Goal: Navigation & Orientation: Find specific page/section

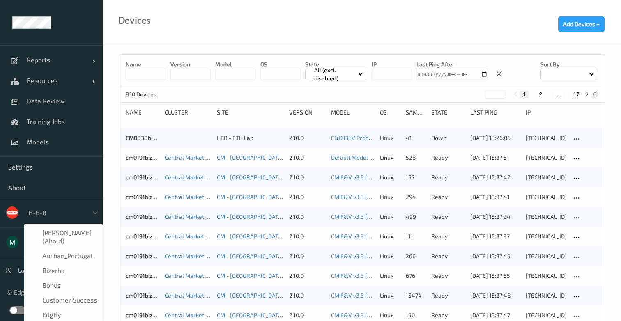
click at [50, 213] on div at bounding box center [55, 213] width 55 height 10
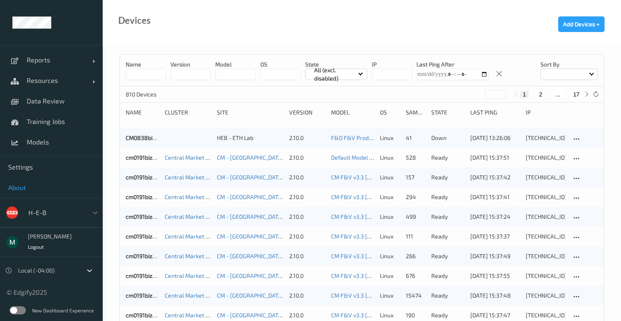
click at [78, 190] on div "Reports Default Report Customized Report Resources Devices Clusters Sites Data …" at bounding box center [51, 148] width 103 height 296
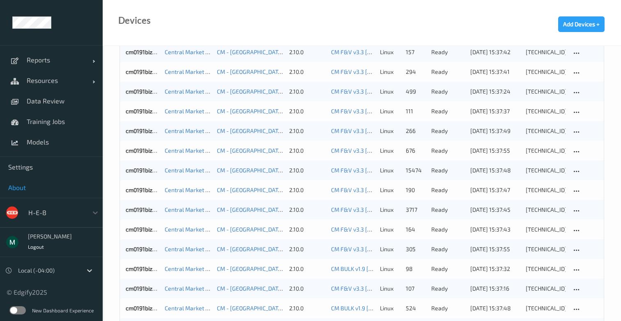
scroll to position [149, 0]
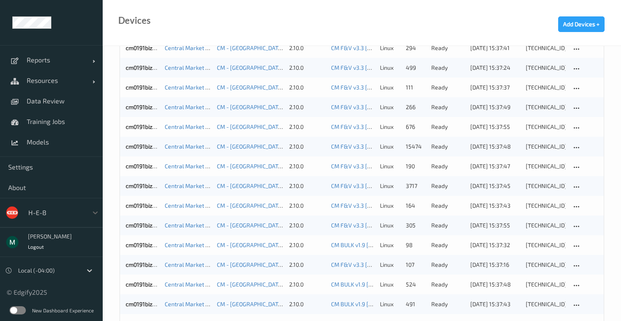
click at [75, 266] on div "Local (-04:00)" at bounding box center [48, 270] width 68 height 13
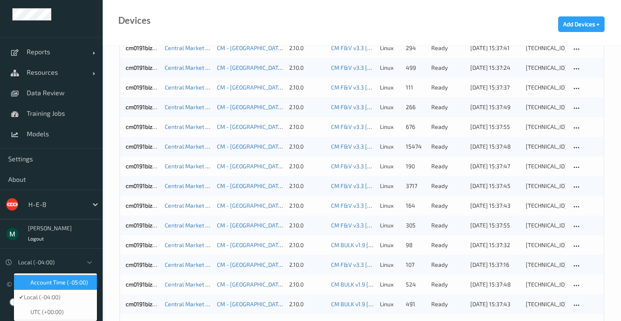
scroll to position [0, 0]
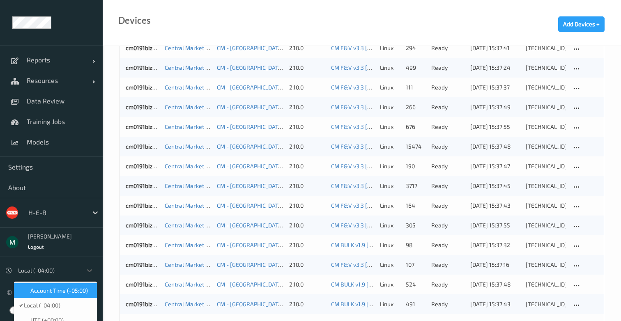
click at [79, 241] on div "Reports Default Report Customized Report Resources Devices Clusters Sites Data …" at bounding box center [51, 148] width 103 height 296
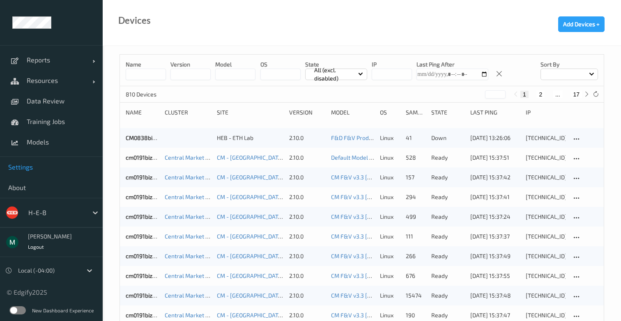
click at [21, 167] on span "Settings" at bounding box center [51, 167] width 86 height 8
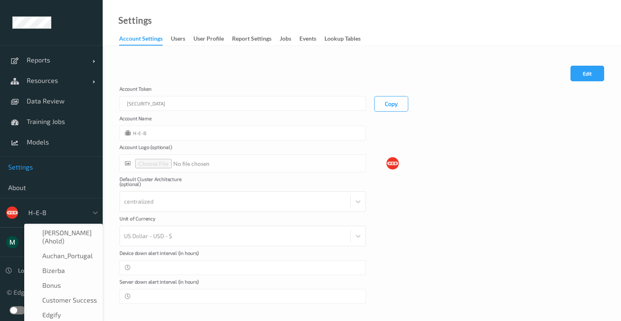
click at [37, 210] on div at bounding box center [55, 213] width 55 height 10
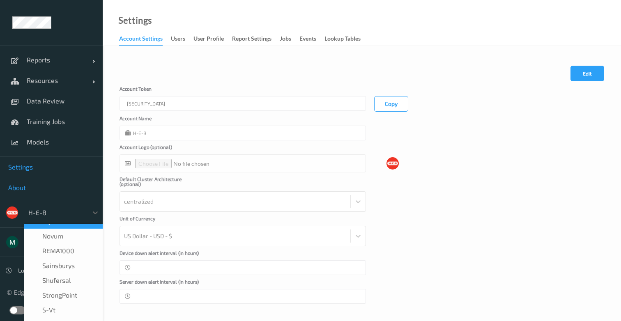
click at [65, 194] on link "About" at bounding box center [51, 187] width 103 height 21
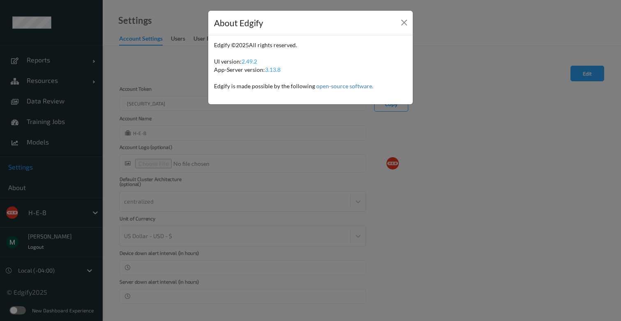
click at [100, 108] on div "About Edgify Edgify © 2025 All rights reserved. UI version: 2.49.2 App-Server v…" at bounding box center [310, 160] width 621 height 321
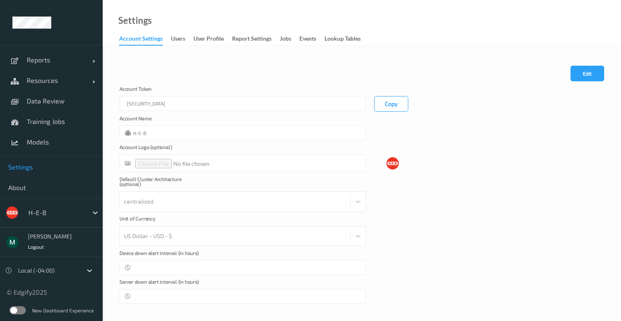
click at [491, 36] on div "Settings Account Settings users User Profile Report Settings Jobs events Lookup…" at bounding box center [362, 23] width 518 height 46
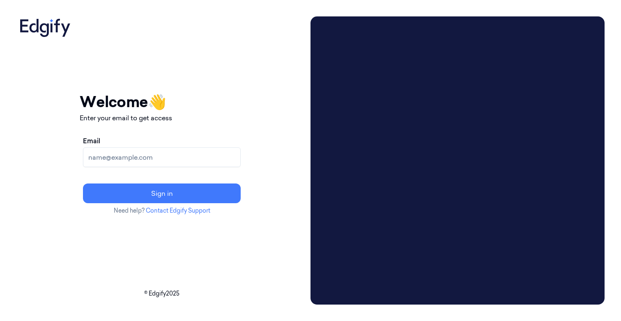
click at [172, 147] on div "Email" at bounding box center [162, 151] width 158 height 31
type input "mitchg@edgify.ai"
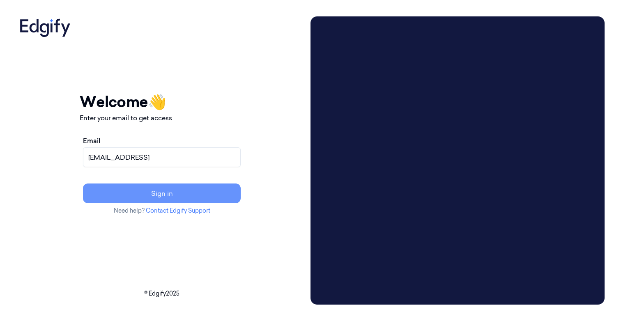
click at [165, 190] on button "Sign in" at bounding box center [162, 194] width 158 height 20
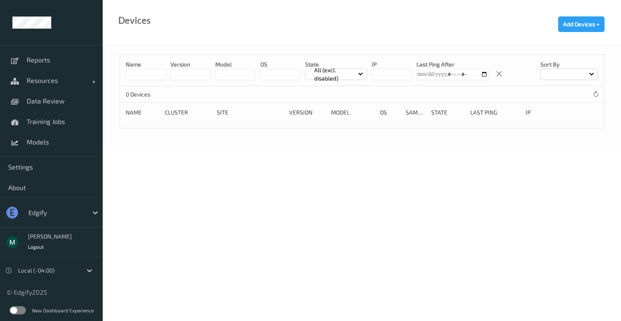
click at [76, 209] on div at bounding box center [55, 213] width 55 height 10
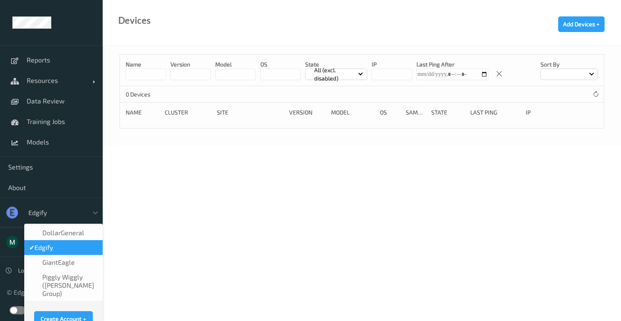
click at [69, 229] on span "DollarGeneral" at bounding box center [63, 233] width 42 height 8
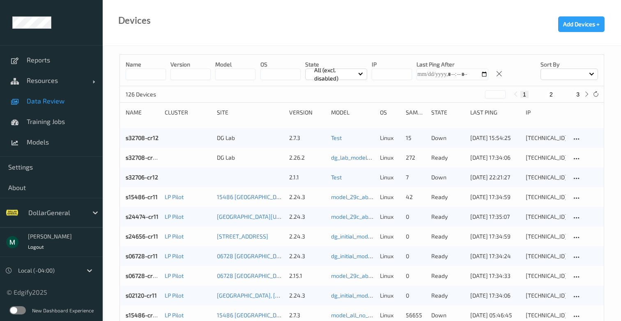
click at [48, 99] on span "Data Review" at bounding box center [61, 101] width 68 height 8
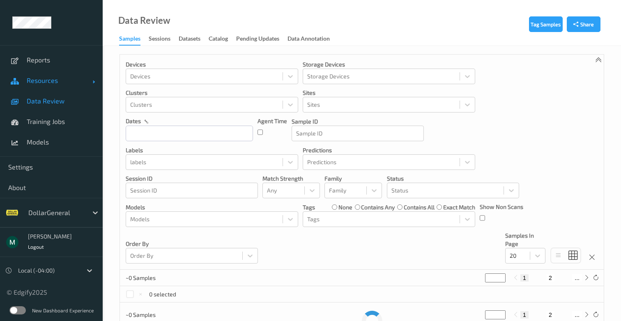
click at [38, 86] on link "Resources" at bounding box center [51, 80] width 103 height 21
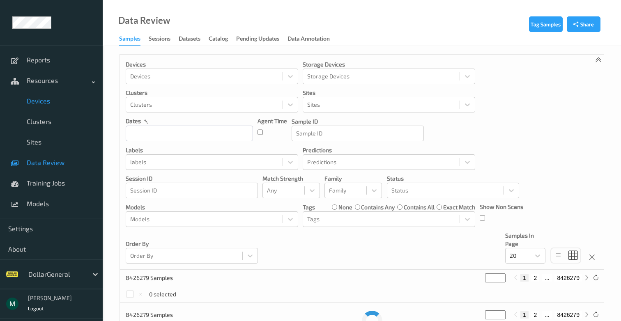
click at [38, 99] on span "Devices" at bounding box center [61, 101] width 68 height 8
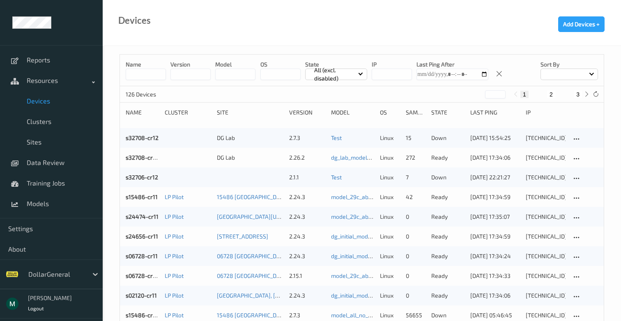
click at [279, 29] on div "Devices Add Devices +" at bounding box center [362, 23] width 518 height 46
click at [57, 280] on div "DollarGeneral" at bounding box center [56, 274] width 64 height 13
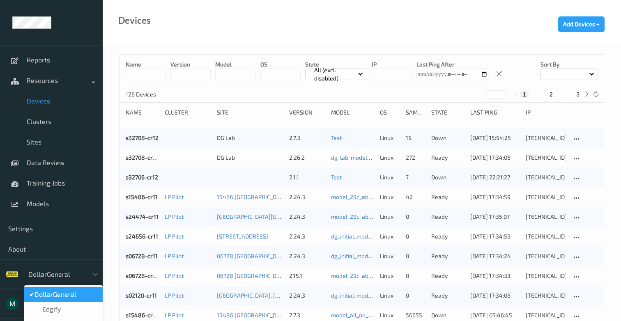
scroll to position [55, 0]
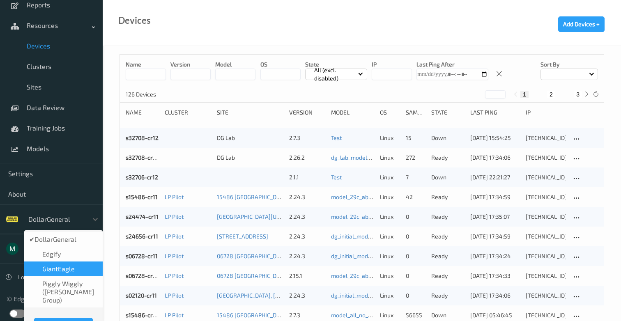
click at [59, 270] on span "GiantEagle" at bounding box center [58, 269] width 32 height 8
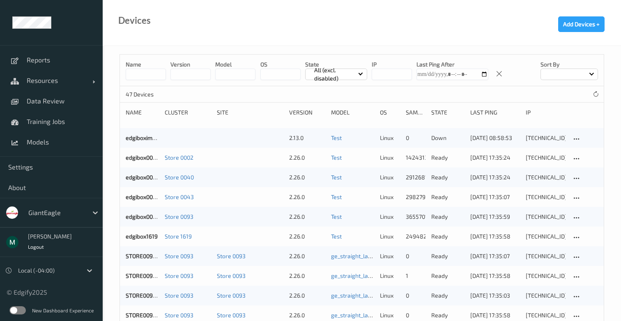
click at [66, 218] on div "GiantEagle" at bounding box center [56, 212] width 64 height 13
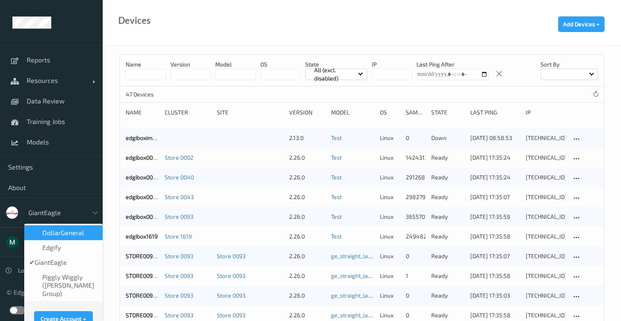
click at [74, 204] on div "option DollarGeneral focused, 1 of 4. 4 results available. Use Up and Down to c…" at bounding box center [51, 213] width 103 height 30
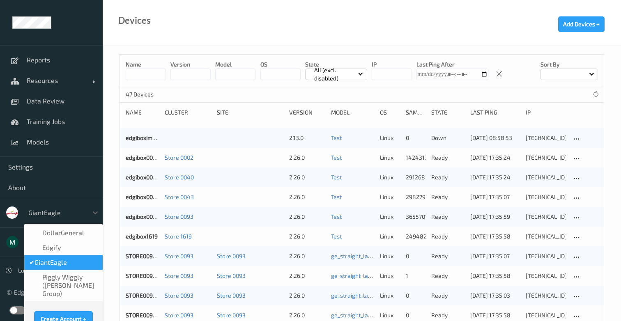
click at [68, 210] on div at bounding box center [55, 213] width 55 height 10
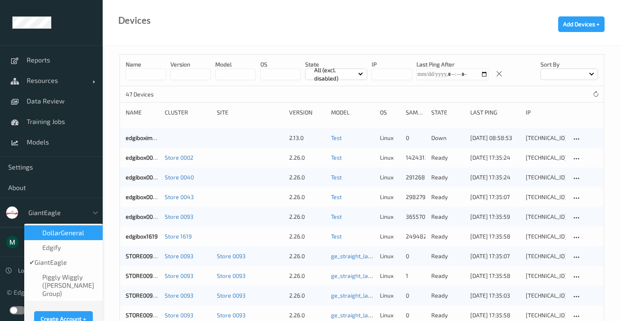
click at [67, 236] on span "DollarGeneral" at bounding box center [63, 233] width 42 height 8
